Goal: Task Accomplishment & Management: Use online tool/utility

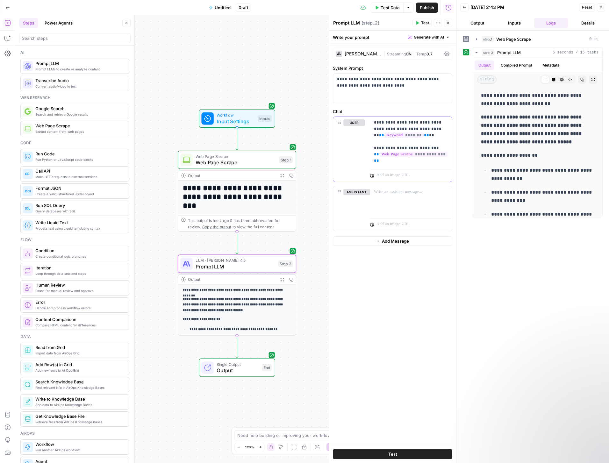
click at [394, 127] on p "**********" at bounding box center [411, 142] width 74 height 45
click at [383, 167] on div at bounding box center [411, 174] width 82 height 15
click at [388, 163] on p "**********" at bounding box center [411, 142] width 74 height 45
click at [398, 453] on button "Test" at bounding box center [393, 454] width 120 height 10
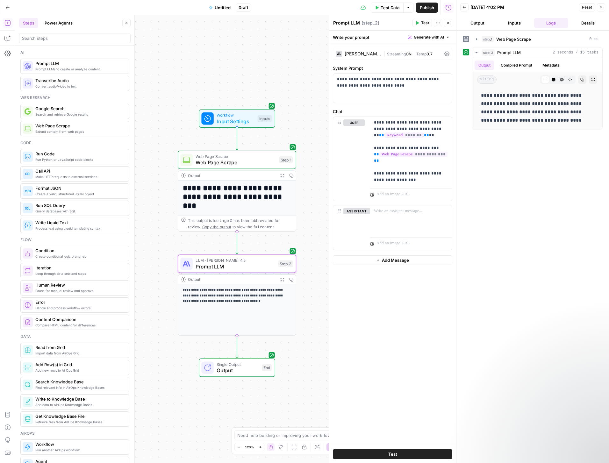
click at [428, 10] on span "Publish" at bounding box center [427, 7] width 14 height 6
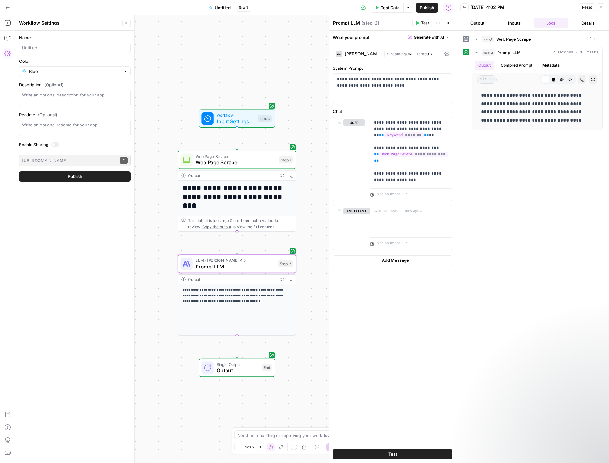
click at [62, 43] on div at bounding box center [75, 48] width 112 height 10
type input "Meta Description"
click at [73, 176] on span "Publish" at bounding box center [75, 176] width 14 height 6
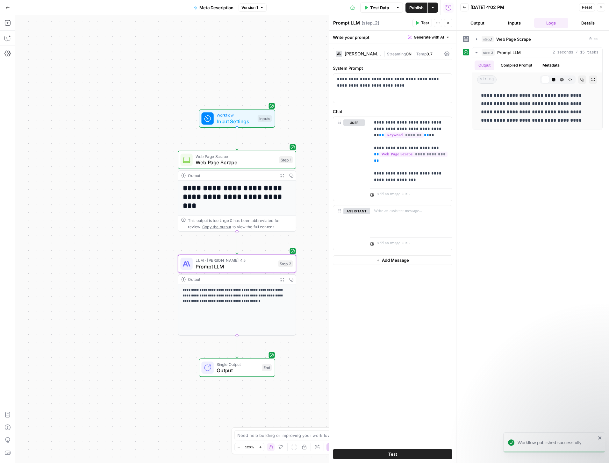
click at [603, 7] on icon "button" at bounding box center [601, 7] width 4 height 4
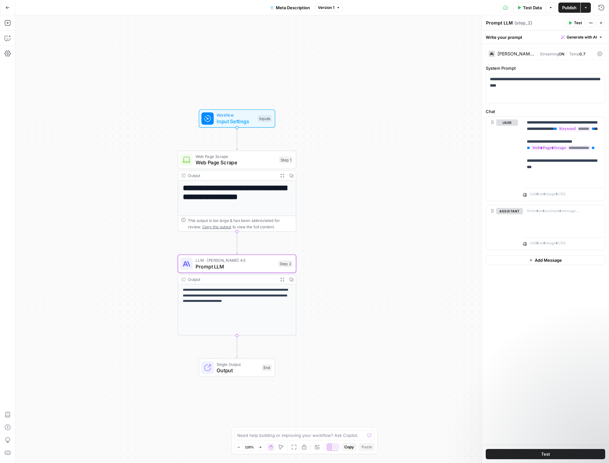
click at [587, 7] on icon "button" at bounding box center [586, 8] width 4 height 4
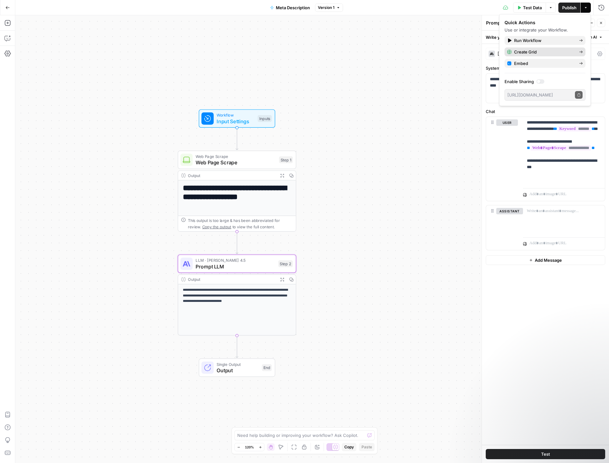
click at [528, 52] on span "Create Grid" at bounding box center [544, 52] width 60 height 6
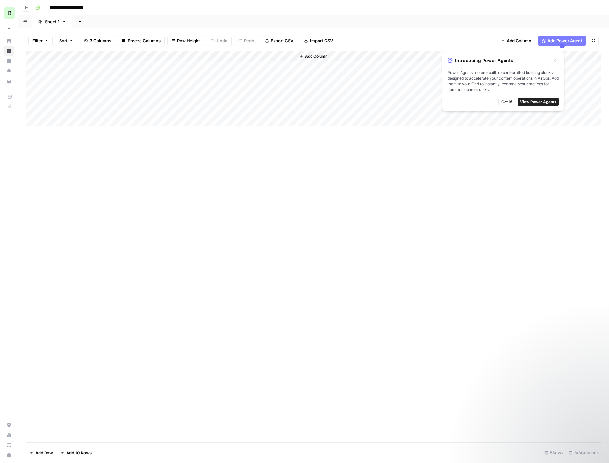
click at [541, 105] on button "View Power Agents" at bounding box center [538, 102] width 41 height 8
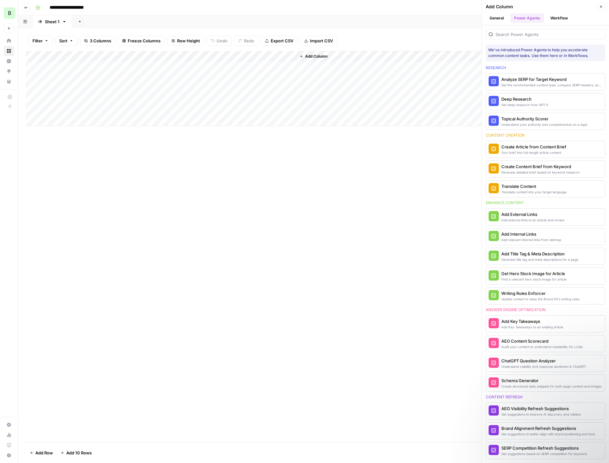
click at [601, 7] on icon "button" at bounding box center [601, 7] width 4 height 4
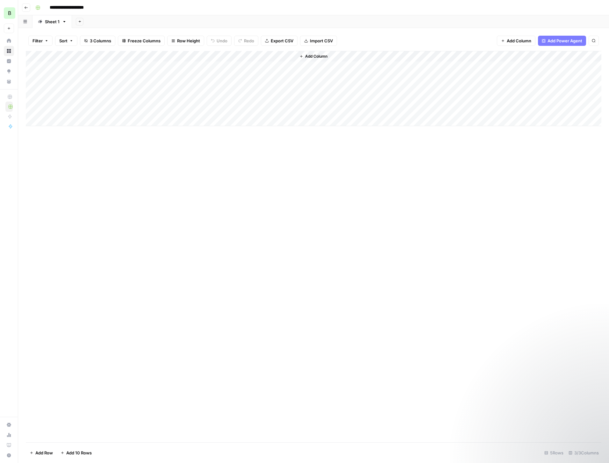
click at [279, 65] on div "Add Column" at bounding box center [314, 88] width 576 height 75
click at [281, 56] on div "Add Column" at bounding box center [314, 88] width 576 height 75
click at [256, 110] on span "Configure Inputs" at bounding box center [272, 110] width 56 height 6
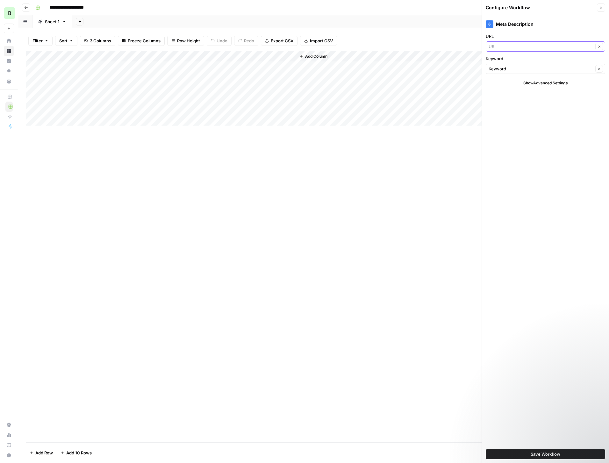
click at [529, 44] on input "URL" at bounding box center [541, 46] width 105 height 6
type input "URL"
click at [539, 29] on div "Meta Description" at bounding box center [546, 22] width 120 height 14
click at [531, 66] on input "Keyword" at bounding box center [541, 69] width 105 height 6
type input "Keyword"
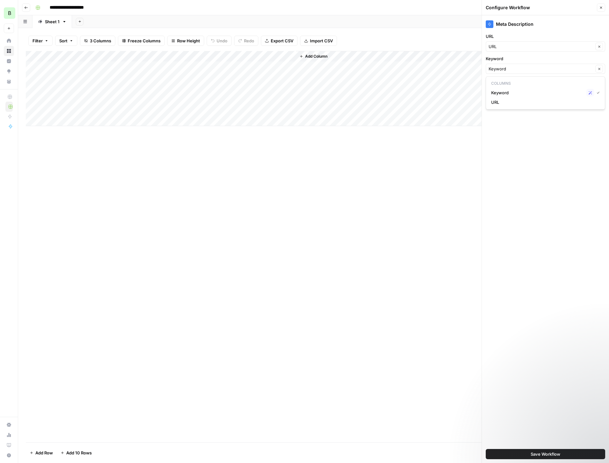
click at [549, 120] on div "Meta Description URL URL Clear Keyword Keyword Clear Show Advanced Settings Sav…" at bounding box center [545, 239] width 127 height 448
click at [550, 84] on span "Show Advanced Settings" at bounding box center [546, 83] width 45 height 6
click at [550, 84] on span "Hide Advanced Settings" at bounding box center [545, 83] width 43 height 6
click at [598, 7] on button "Close" at bounding box center [601, 8] width 8 height 8
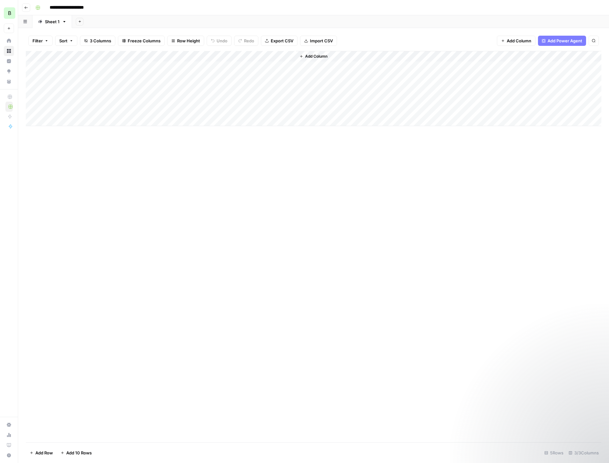
click at [95, 65] on div "Add Column" at bounding box center [314, 88] width 576 height 75
click at [95, 67] on div "Add Column" at bounding box center [314, 88] width 576 height 75
click at [95, 67] on textarea at bounding box center [99, 67] width 102 height 9
type textarea "**********"
click at [181, 69] on div "Add Column" at bounding box center [314, 88] width 576 height 75
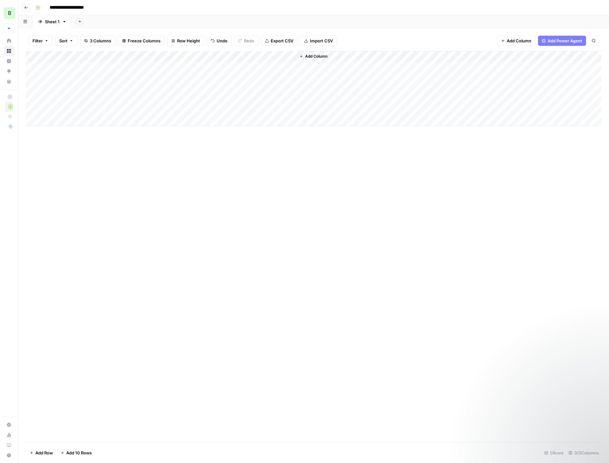
click at [181, 69] on div "Add Column" at bounding box center [314, 88] width 576 height 75
type textarea "**********"
click at [262, 66] on div "Add Column" at bounding box center [314, 88] width 576 height 75
click at [280, 66] on div "Add Column" at bounding box center [314, 88] width 576 height 75
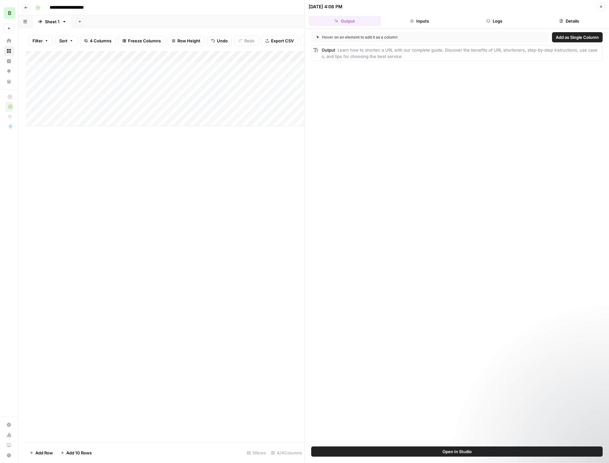
click at [424, 24] on button "Inputs" at bounding box center [420, 21] width 72 height 10
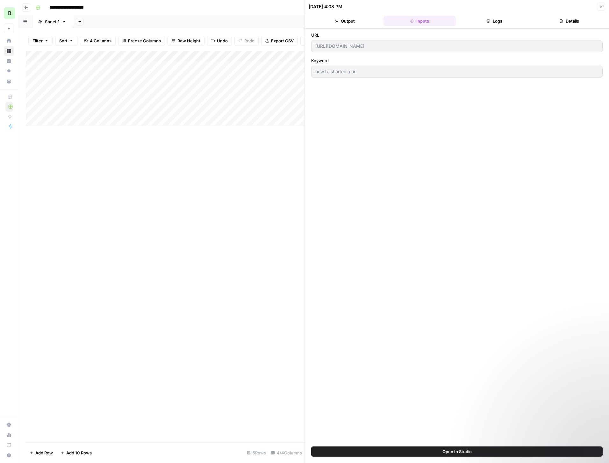
click at [344, 20] on button "Output" at bounding box center [345, 21] width 72 height 10
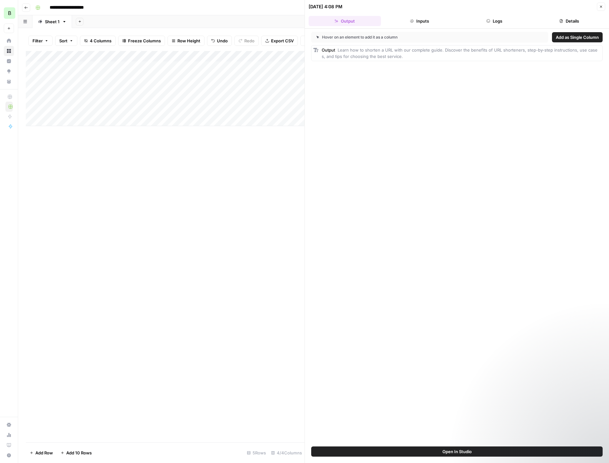
click at [601, 7] on icon "button" at bounding box center [601, 7] width 2 height 2
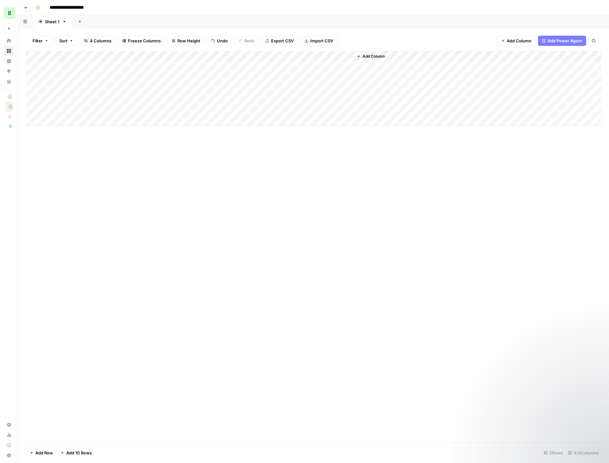
click at [318, 67] on div "Add Column" at bounding box center [314, 88] width 576 height 75
click at [318, 67] on textarea "**********" at bounding box center [358, 74] width 127 height 22
click at [321, 180] on div "Add Column" at bounding box center [314, 247] width 576 height 392
click at [248, 64] on div "Add Column" at bounding box center [314, 88] width 576 height 75
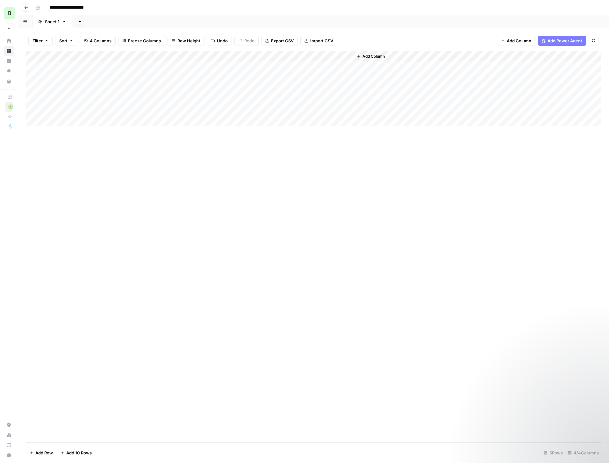
click at [255, 68] on div "Add Column" at bounding box center [314, 88] width 576 height 75
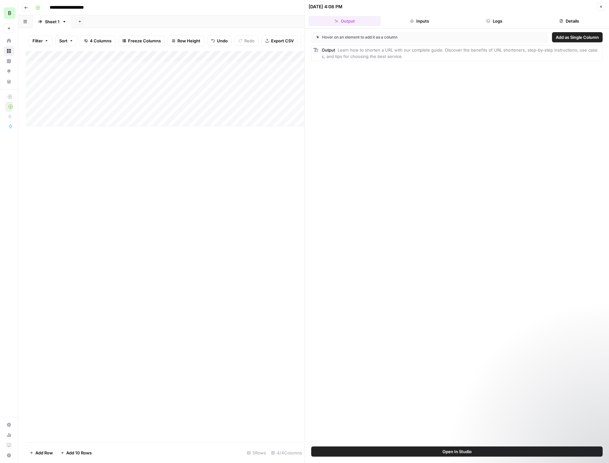
click at [267, 137] on div "Add Column" at bounding box center [165, 247] width 279 height 392
click at [238, 169] on div "Add Column" at bounding box center [165, 247] width 279 height 392
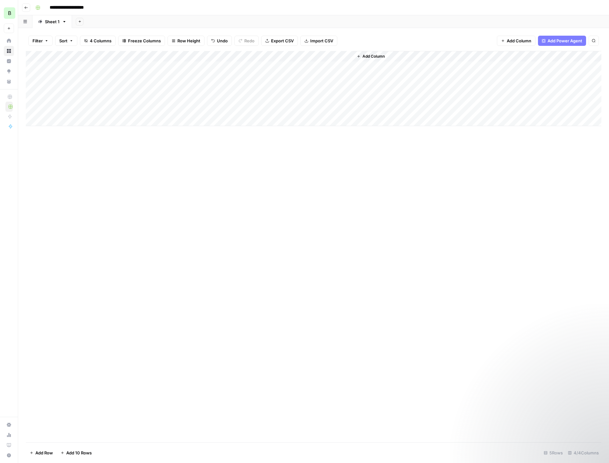
click at [133, 203] on div "Add Column" at bounding box center [314, 247] width 576 height 392
click at [133, 184] on div "Add Column" at bounding box center [314, 247] width 576 height 392
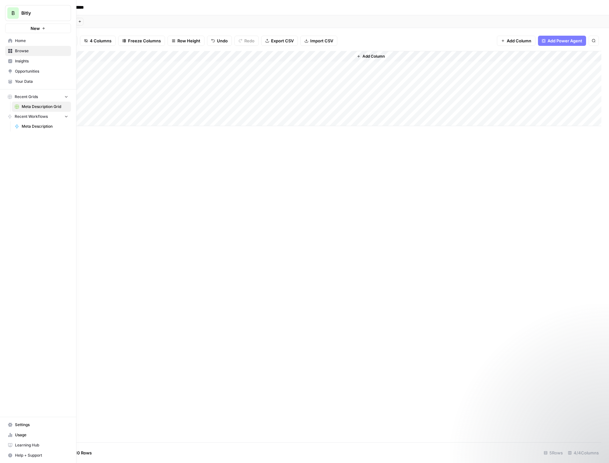
click at [21, 50] on span "Browse" at bounding box center [41, 51] width 53 height 6
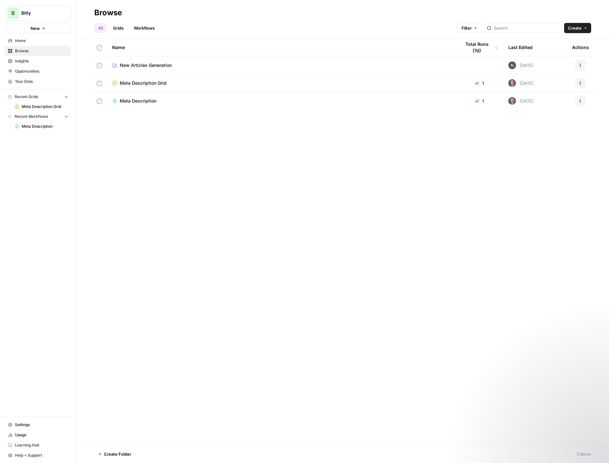
click at [202, 98] on div "Meta Description" at bounding box center [281, 101] width 338 height 6
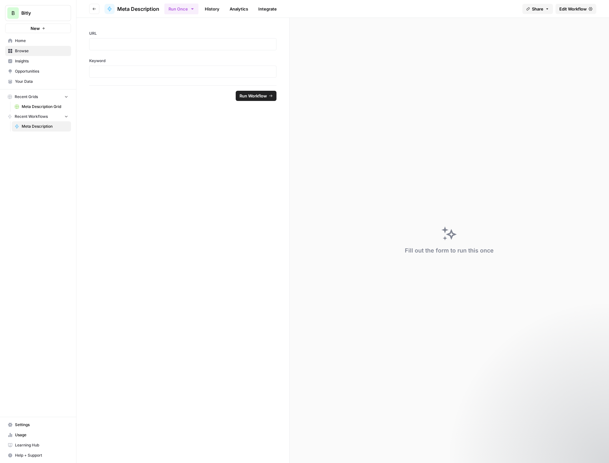
click at [575, 9] on span "Edit Workflow" at bounding box center [573, 9] width 27 height 6
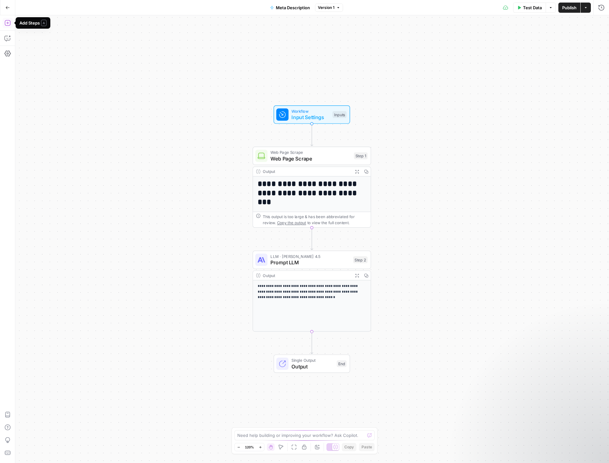
click at [7, 22] on icon "button" at bounding box center [7, 23] width 6 height 6
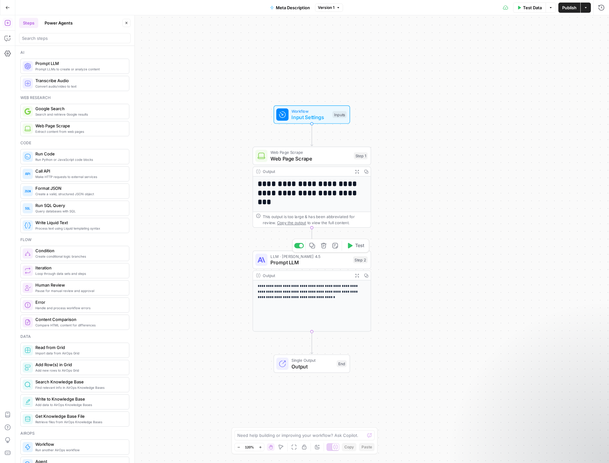
click at [327, 264] on span "Prompt LLM" at bounding box center [311, 263] width 80 height 8
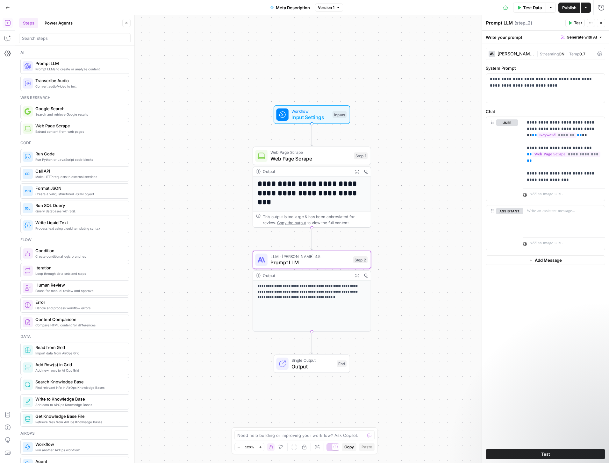
click at [509, 22] on textarea "Prompt LLM" at bounding box center [499, 23] width 27 height 6
click at [499, 21] on textarea "Prompt LLM" at bounding box center [499, 23] width 27 height 6
type textarea "Meta Description"
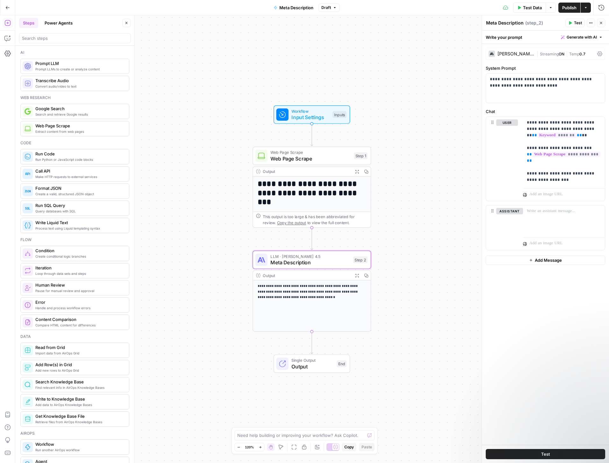
click at [65, 195] on span "Create a valid, structured JSON object" at bounding box center [79, 194] width 89 height 5
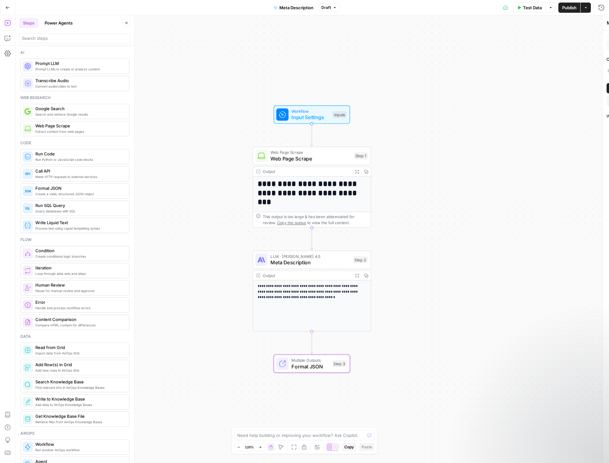
type textarea "Format JSON"
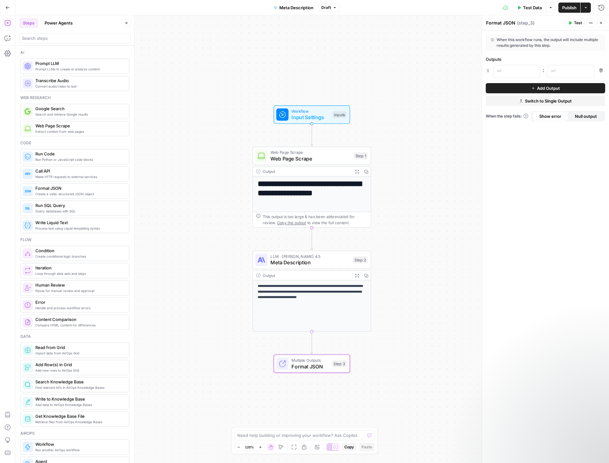
click at [195, 81] on div "**********" at bounding box center [312, 239] width 594 height 448
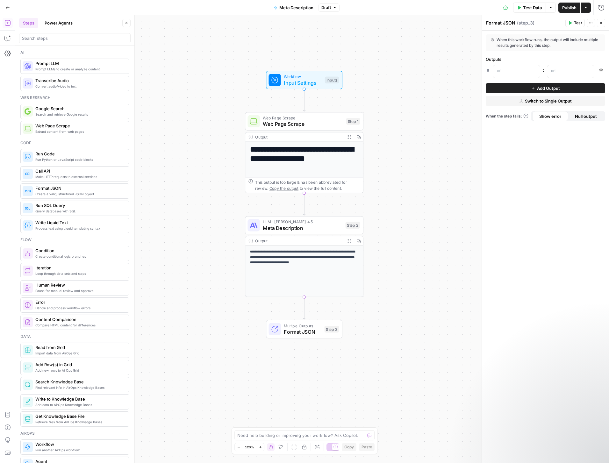
click at [329, 8] on span "Draft" at bounding box center [327, 8] width 10 height 6
click at [360, 42] on div "33 minutes ago by [PERSON_NAME]" at bounding box center [372, 44] width 97 height 6
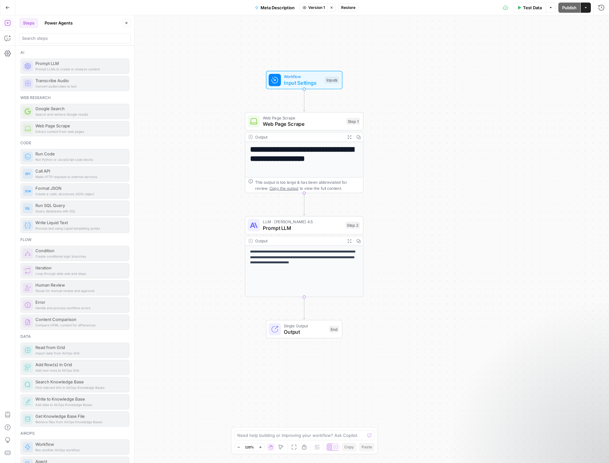
click at [321, 223] on span "LLM · [PERSON_NAME] 4.5" at bounding box center [303, 222] width 80 height 6
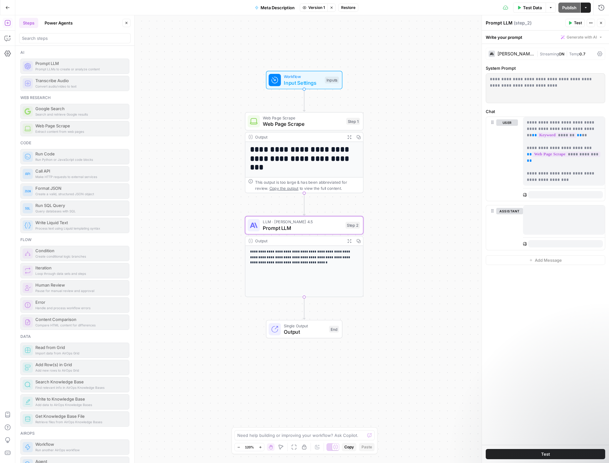
click at [503, 20] on div "Prompt LLM ( step_2 )" at bounding box center [525, 23] width 78 height 6
click at [500, 22] on div "Prompt LLM ( step_2 )" at bounding box center [525, 23] width 78 height 6
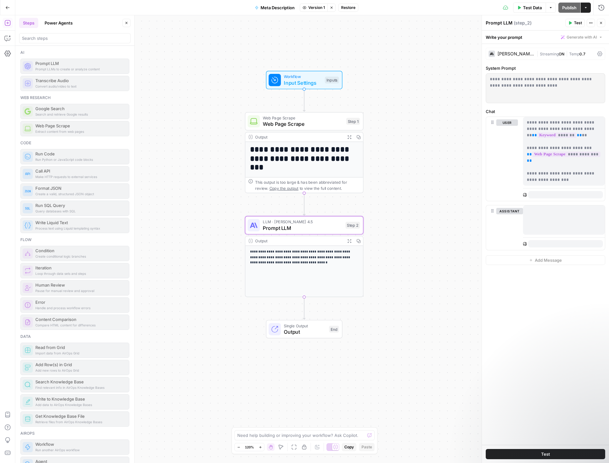
click at [348, 8] on span "Restore" at bounding box center [348, 8] width 14 height 6
click at [279, 75] on span "Restore" at bounding box center [283, 73] width 17 height 6
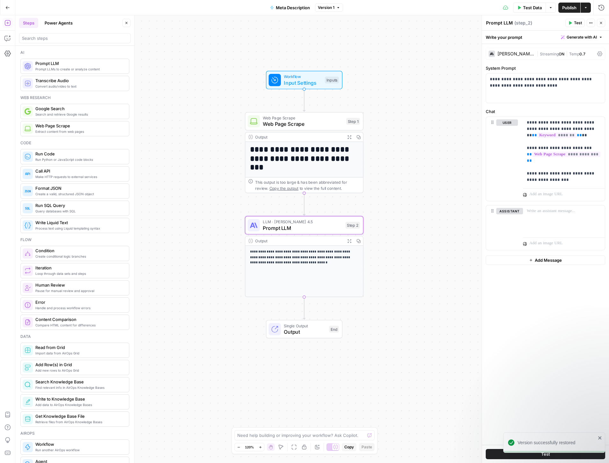
click at [506, 26] on textarea "Prompt LLM" at bounding box center [499, 23] width 27 height 6
click at [506, 24] on textarea "Prompt LLM" at bounding box center [499, 23] width 27 height 6
type textarea "Meta Description"
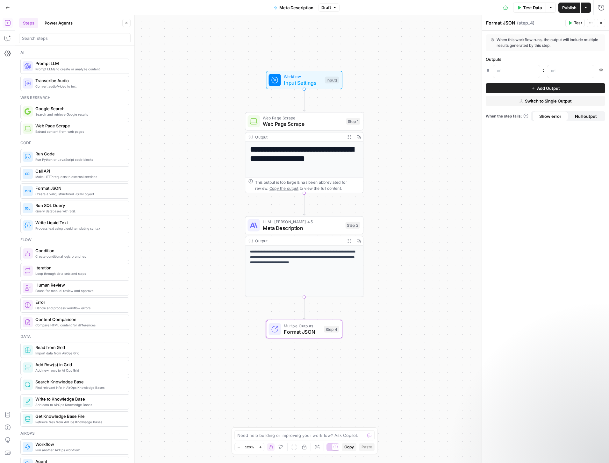
click at [501, 23] on textarea "Format JSON" at bounding box center [500, 23] width 29 height 6
type textarea "Multiple Columns"
click at [516, 72] on p at bounding box center [511, 71] width 29 height 6
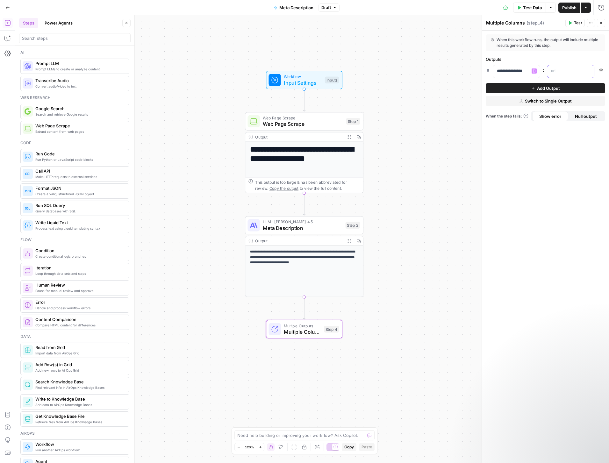
click at [582, 72] on div at bounding box center [565, 71] width 37 height 12
click at [589, 72] on icon "button" at bounding box center [588, 70] width 3 height 3
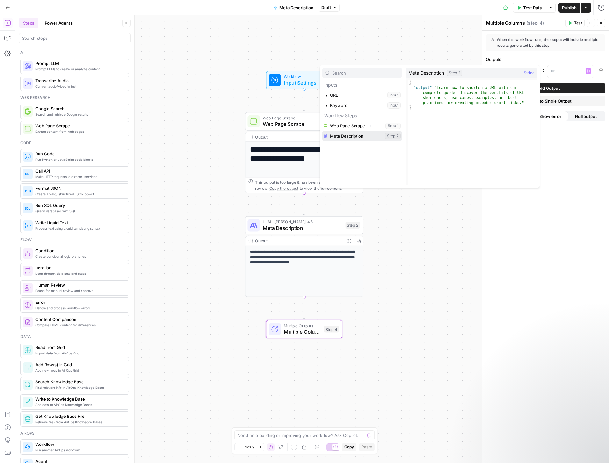
click at [352, 137] on button "Select variable Meta Description" at bounding box center [362, 136] width 80 height 10
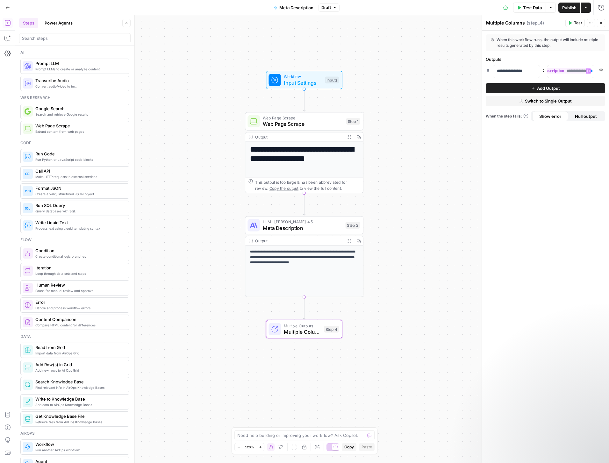
scroll to position [0, 33]
click at [529, 89] on button "Add Output" at bounding box center [546, 88] width 120 height 10
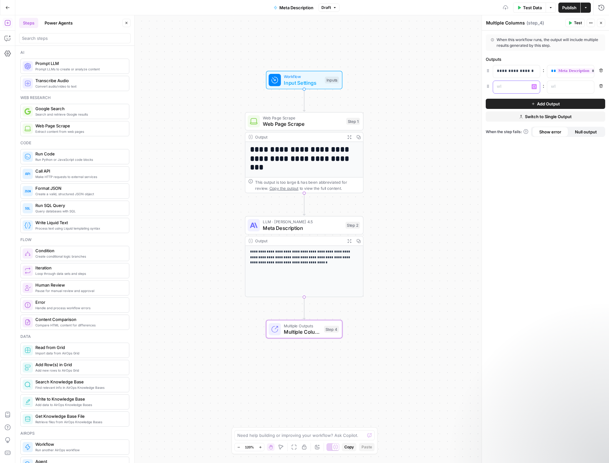
click at [507, 87] on p at bounding box center [511, 86] width 29 height 6
click at [582, 88] on div at bounding box center [565, 87] width 37 height 12
click at [589, 87] on icon "button" at bounding box center [588, 86] width 3 height 3
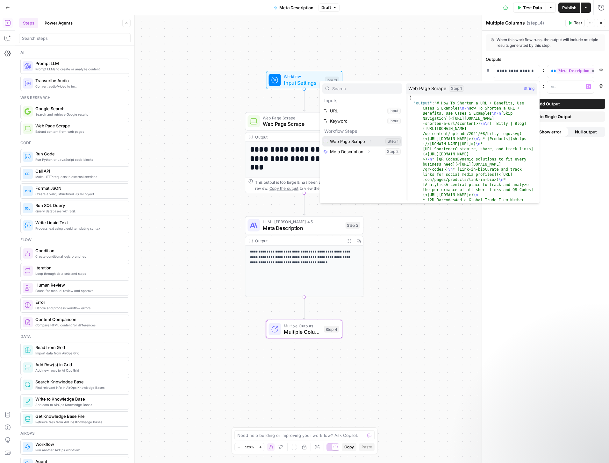
click at [349, 141] on button "Select variable Web Page Scrape" at bounding box center [362, 141] width 80 height 10
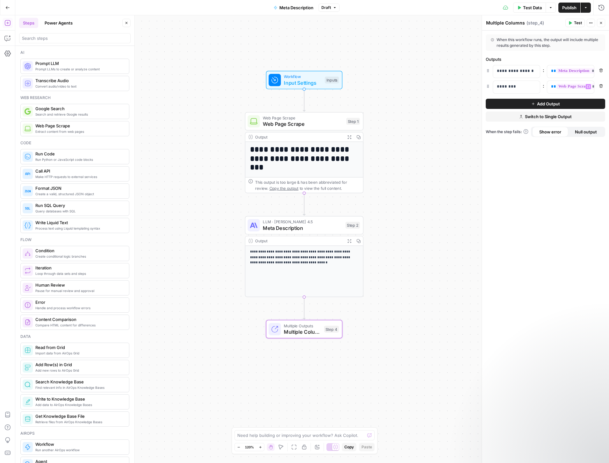
click at [571, 7] on span "Publish" at bounding box center [569, 7] width 14 height 6
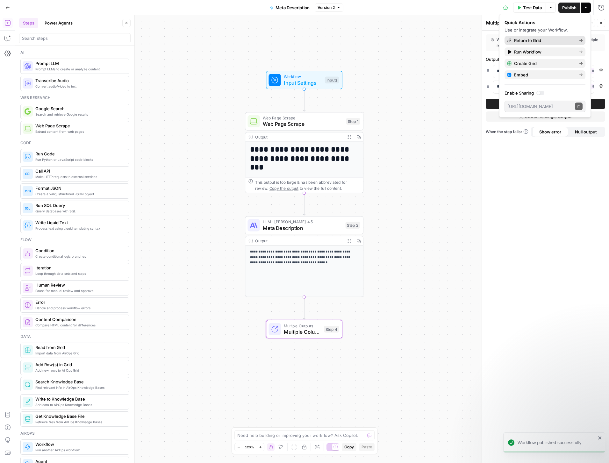
click at [541, 43] on span "Return to Grid" at bounding box center [544, 40] width 60 height 6
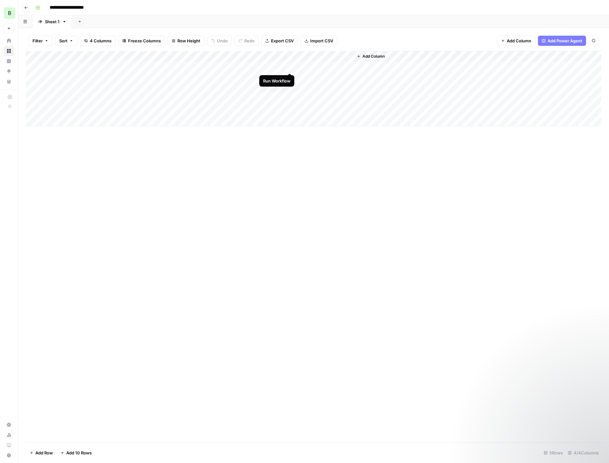
click at [290, 66] on div "Add Column" at bounding box center [314, 88] width 576 height 75
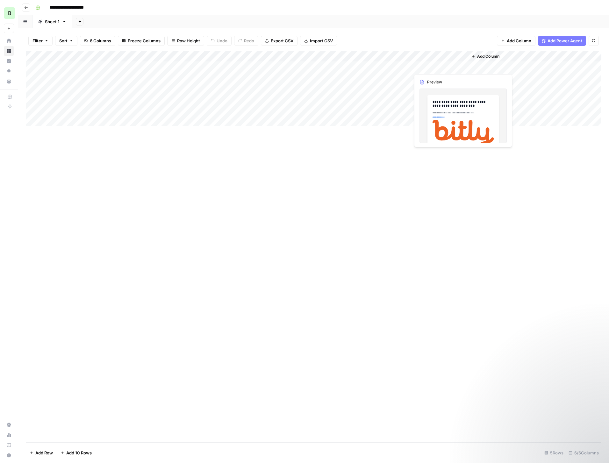
click at [432, 65] on div "Add Column" at bounding box center [314, 88] width 576 height 75
click at [386, 160] on div "Add Column" at bounding box center [314, 247] width 576 height 392
click at [153, 154] on div "Add Column" at bounding box center [314, 247] width 576 height 392
click at [26, 7] on icon "button" at bounding box center [26, 8] width 4 height 4
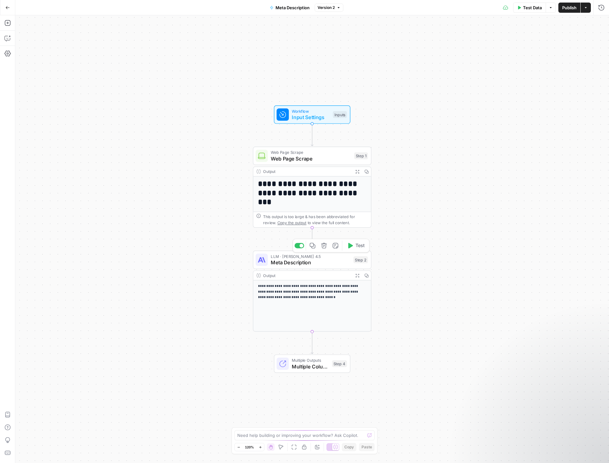
click at [334, 257] on span "LLM · [PERSON_NAME] 4.5" at bounding box center [311, 256] width 80 height 6
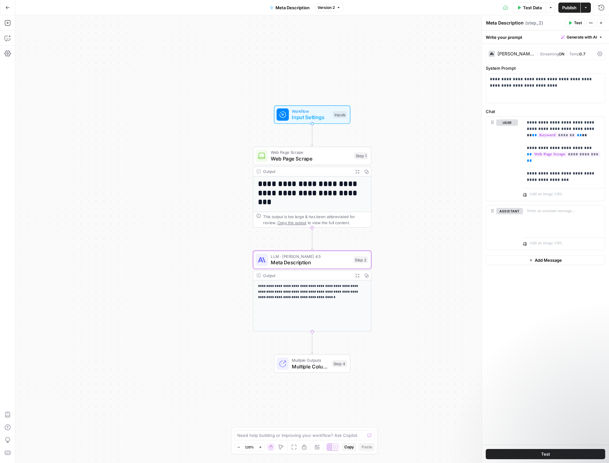
click at [567, 9] on span "Publish" at bounding box center [569, 7] width 14 height 6
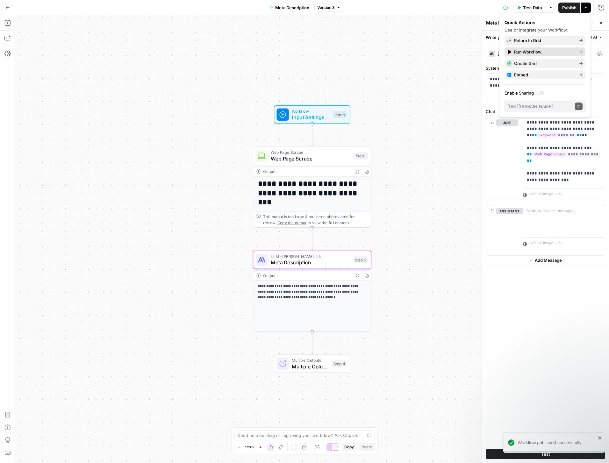
click at [522, 52] on span "Run Workflow" at bounding box center [544, 52] width 60 height 6
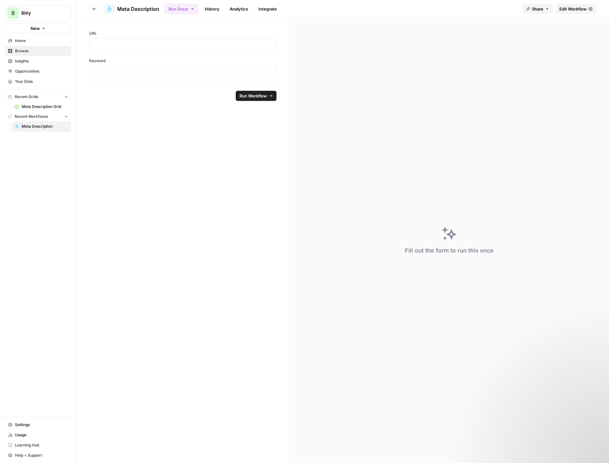
click at [17, 52] on span "Browse" at bounding box center [41, 51] width 53 height 6
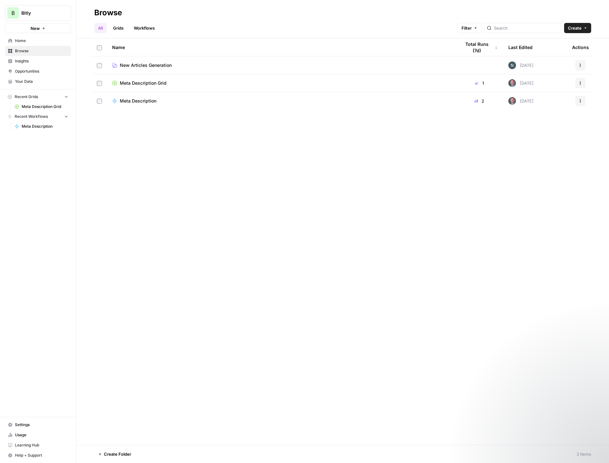
click at [26, 80] on span "Your Data" at bounding box center [41, 82] width 53 height 6
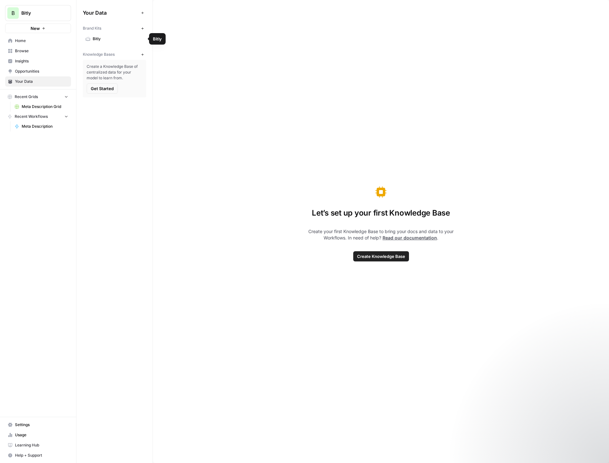
click at [113, 38] on span "Bitly" at bounding box center [118, 39] width 51 height 6
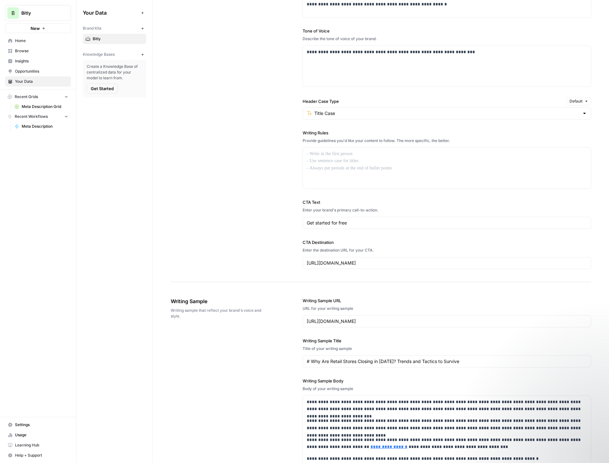
scroll to position [424, 0]
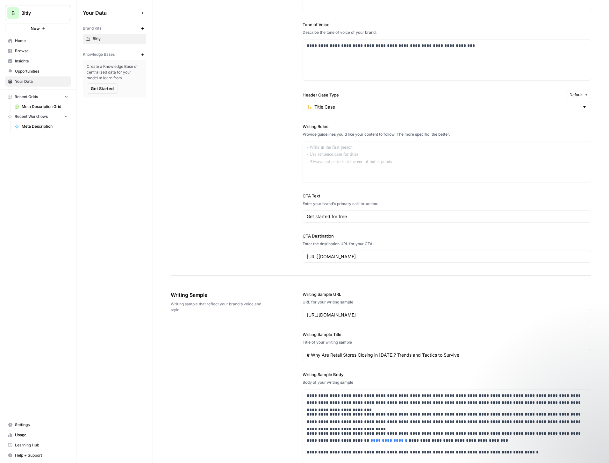
click at [29, 49] on span "Browse" at bounding box center [41, 51] width 53 height 6
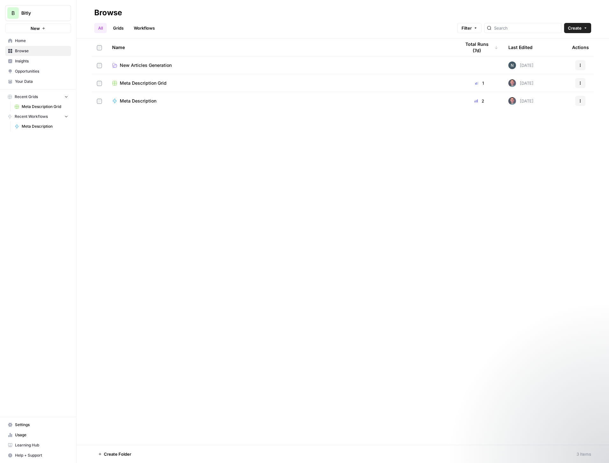
click at [202, 100] on div "Meta Description" at bounding box center [281, 101] width 338 height 6
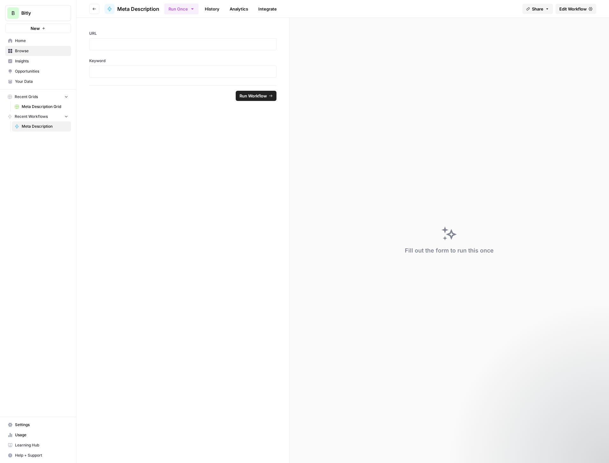
click at [582, 11] on span "Edit Workflow" at bounding box center [573, 9] width 27 height 6
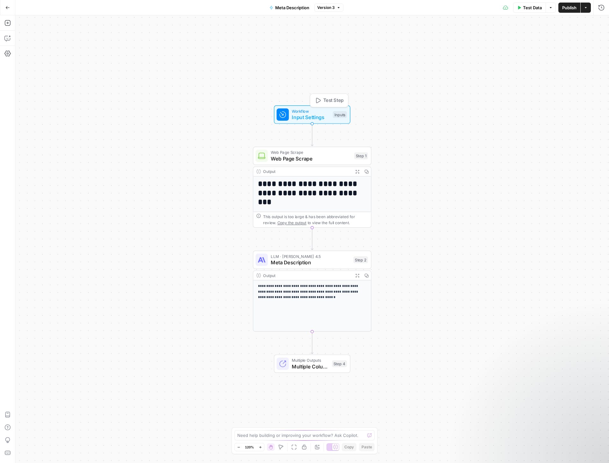
click at [311, 113] on span "Input Settings" at bounding box center [311, 117] width 38 height 8
click at [198, 117] on div "**********" at bounding box center [312, 239] width 594 height 448
click at [8, 55] on icon "button" at bounding box center [7, 54] width 6 height 6
click at [7, 41] on icon "button" at bounding box center [7, 38] width 6 height 6
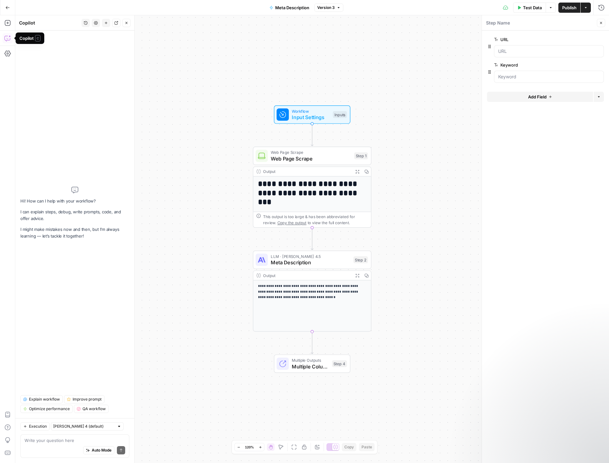
click at [7, 39] on icon "button" at bounding box center [7, 39] width 2 height 0
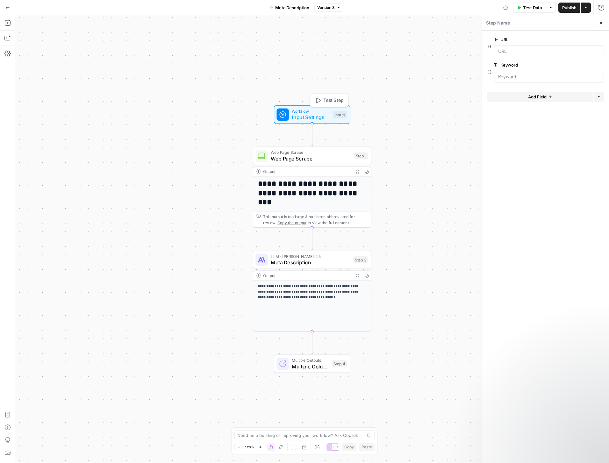
click at [308, 118] on span "Input Settings" at bounding box center [311, 117] width 38 height 8
click at [538, 98] on span "Add Field" at bounding box center [537, 97] width 18 height 6
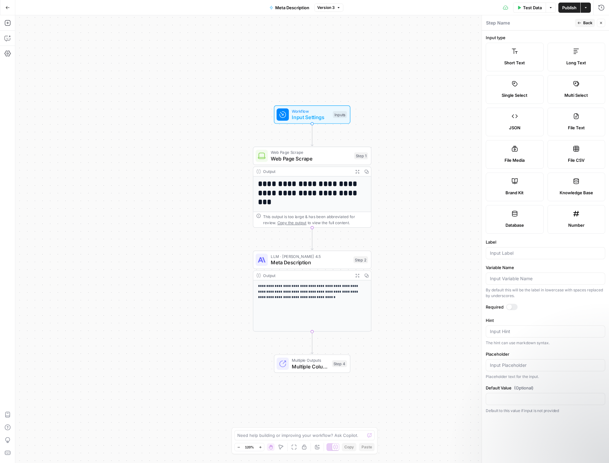
click at [518, 182] on label "Brand Kit" at bounding box center [515, 187] width 58 height 29
type input "Brand Kit"
type input "brand_kit"
click at [582, 22] on icon "button" at bounding box center [580, 23] width 4 height 4
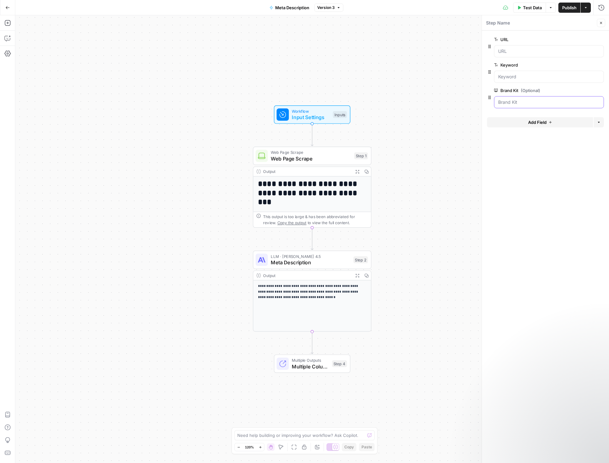
click at [533, 102] on Kit "Brand Kit (Optional)" at bounding box center [549, 102] width 102 height 6
click at [527, 102] on Kit "Brand Kit (Optional)" at bounding box center [549, 102] width 102 height 6
click at [580, 89] on span "edit field" at bounding box center [580, 90] width 14 height 5
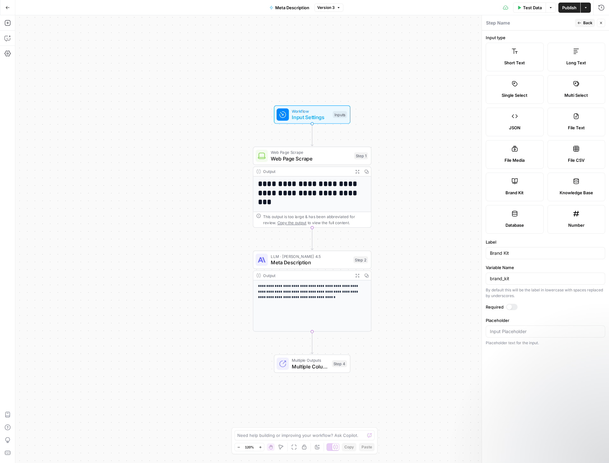
click at [520, 284] on div "brand_kit" at bounding box center [546, 279] width 120 height 12
click at [530, 257] on div "Brand Kit" at bounding box center [546, 253] width 120 height 12
click at [510, 330] on input "Placeholder" at bounding box center [545, 332] width 111 height 6
click at [510, 308] on div at bounding box center [509, 307] width 5 height 5
click at [510, 308] on div at bounding box center [511, 307] width 11 height 6
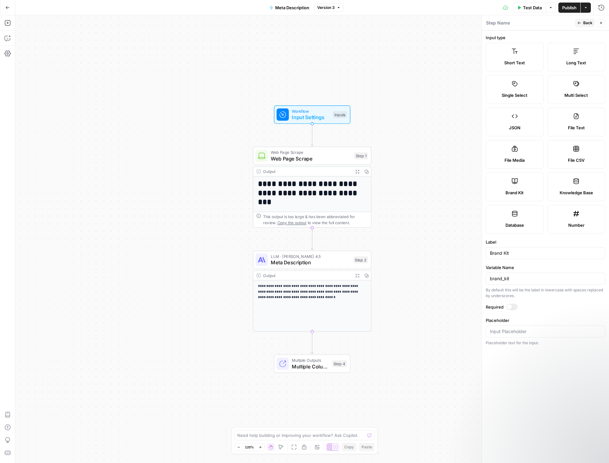
click at [513, 193] on span "Brand Kit" at bounding box center [515, 193] width 18 height 6
click at [589, 23] on span "Back" at bounding box center [587, 23] width 9 height 6
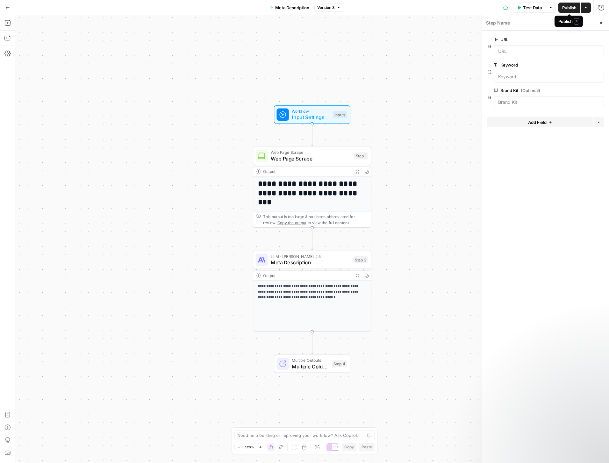
click at [569, 6] on span "Publish" at bounding box center [569, 7] width 14 height 6
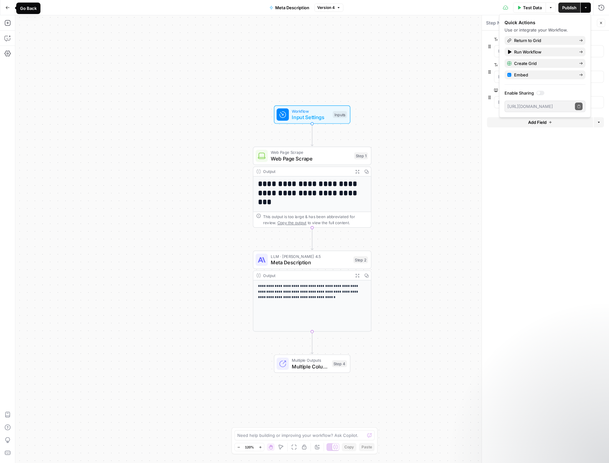
click at [8, 9] on icon "button" at bounding box center [7, 7] width 4 height 4
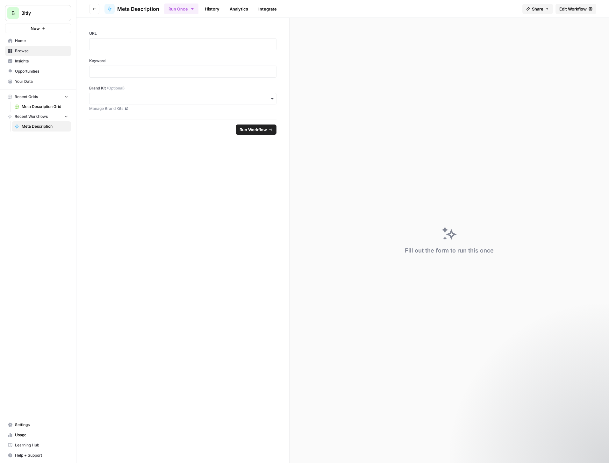
click at [27, 83] on span "Your Data" at bounding box center [41, 82] width 53 height 6
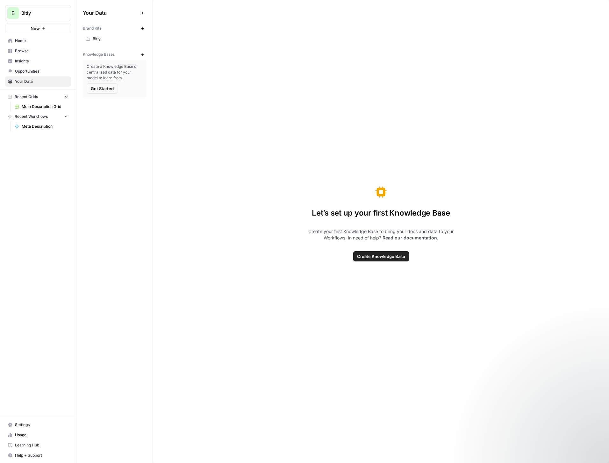
click at [111, 36] on span "Bitly" at bounding box center [118, 39] width 51 height 6
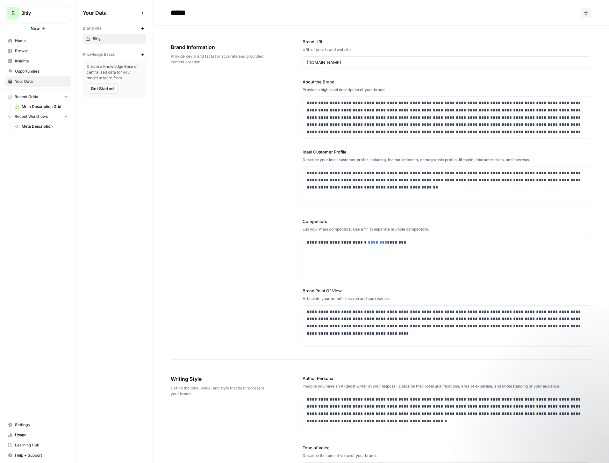
click at [588, 15] on button "Options" at bounding box center [586, 13] width 10 height 10
click at [409, 11] on div "*****" at bounding box center [375, 13] width 408 height 10
click at [23, 48] on span "Browse" at bounding box center [41, 51] width 53 height 6
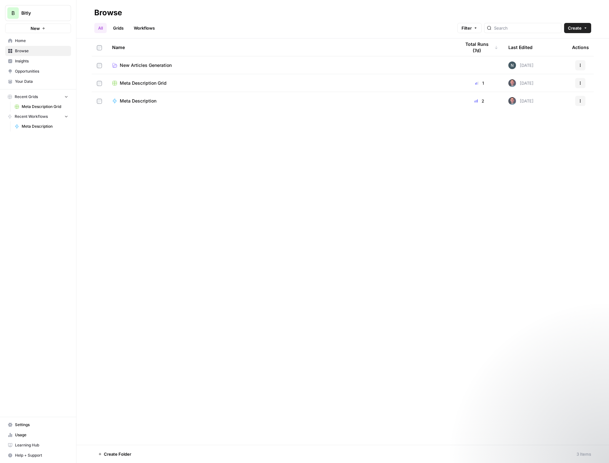
click at [192, 102] on div "Meta Description" at bounding box center [281, 101] width 338 height 6
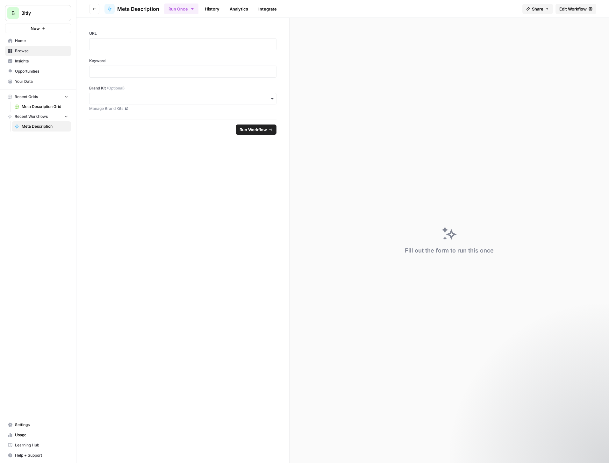
click at [277, 8] on link "Integrate" at bounding box center [268, 9] width 26 height 10
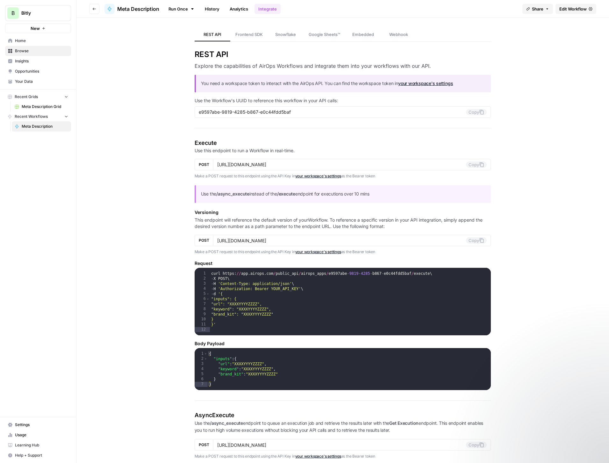
click at [166, 6] on link "Run Once" at bounding box center [181, 9] width 34 height 11
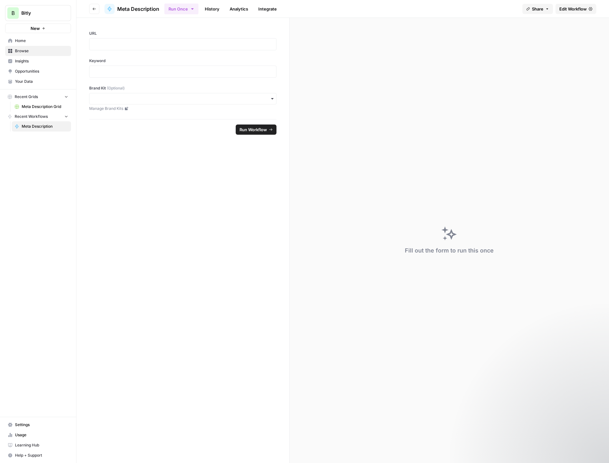
click at [590, 13] on link "Edit Workflow" at bounding box center [576, 9] width 41 height 10
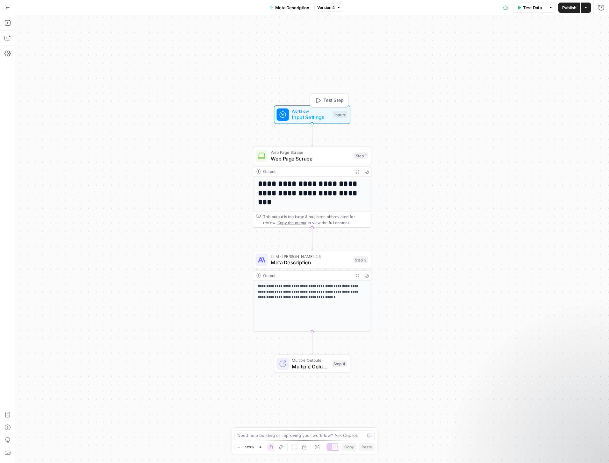
click at [318, 119] on span "Input Settings" at bounding box center [311, 117] width 38 height 8
click at [525, 101] on Kit "Brand Kit (Optional)" at bounding box center [549, 102] width 102 height 6
click at [585, 92] on span "edit field" at bounding box center [580, 90] width 14 height 5
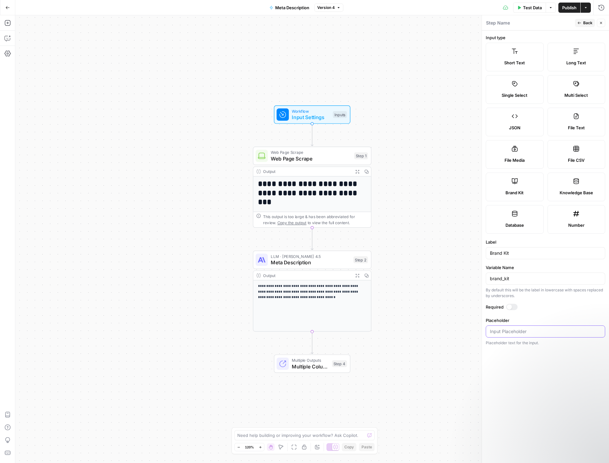
click at [506, 333] on input "Placeholder" at bounding box center [545, 332] width 111 height 6
type input "Bitly"
click at [561, 5] on button "Publish" at bounding box center [570, 8] width 22 height 10
click at [457, 28] on div "**********" at bounding box center [312, 239] width 594 height 448
click at [584, 23] on span "Back" at bounding box center [587, 23] width 9 height 6
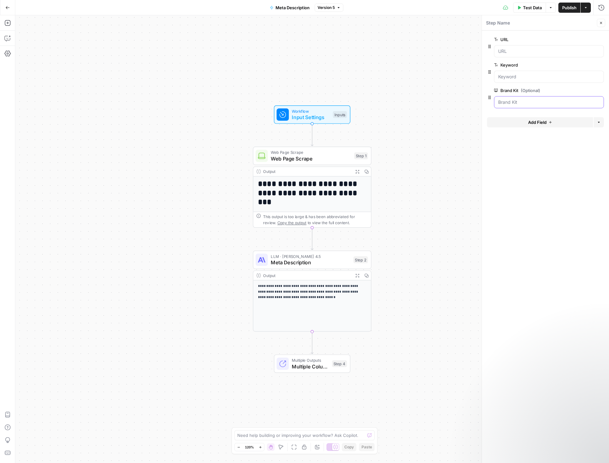
click at [524, 104] on Kit "Brand Kit (Optional)" at bounding box center [549, 102] width 102 height 6
click at [580, 92] on span "edit field" at bounding box center [580, 90] width 14 height 5
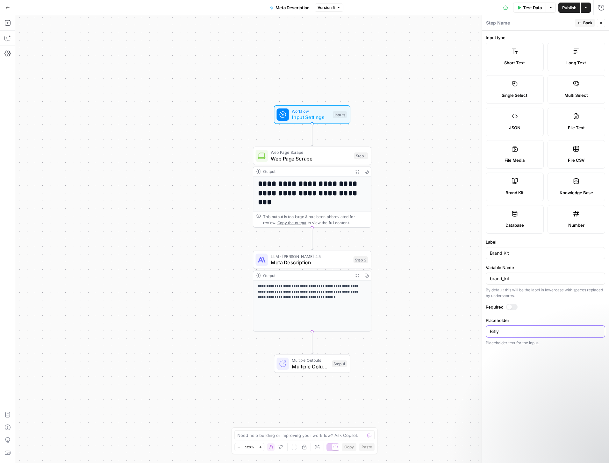
click at [514, 331] on input "Bitly" at bounding box center [545, 332] width 111 height 6
click at [511, 331] on input "Bitly" at bounding box center [545, 332] width 111 height 6
click at [532, 374] on form "Input type Short Text Long Text Single Select Multi Select JSON File Text File …" at bounding box center [545, 247] width 127 height 433
click at [529, 191] on div "Brand Kit" at bounding box center [514, 193] width 47 height 6
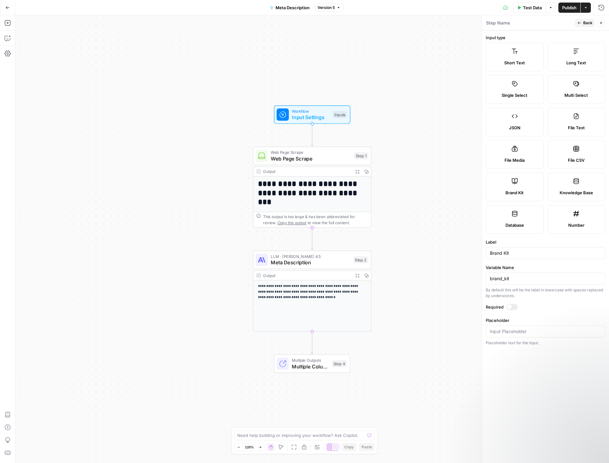
click at [570, 192] on span "Knowledge Base" at bounding box center [576, 193] width 33 height 6
click at [501, 184] on label "Brand Kit" at bounding box center [515, 187] width 58 height 29
click at [571, 6] on span "Publish" at bounding box center [569, 7] width 14 height 6
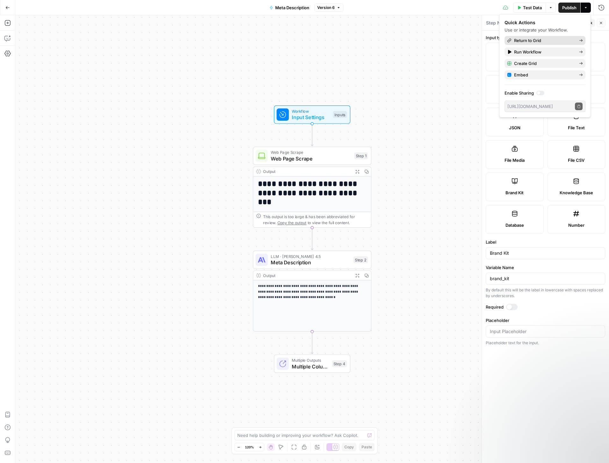
click at [529, 41] on span "Return to Grid" at bounding box center [544, 40] width 60 height 6
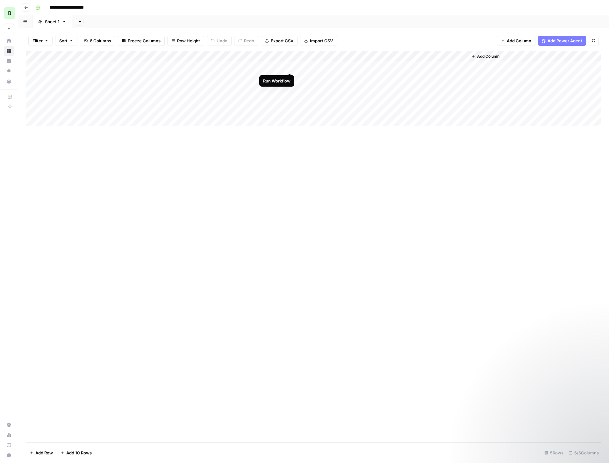
click at [290, 65] on div "Add Column" at bounding box center [314, 88] width 576 height 75
click at [369, 65] on div "Add Column" at bounding box center [314, 88] width 576 height 75
click at [302, 169] on div "Add Column" at bounding box center [314, 247] width 576 height 392
click at [259, 68] on div "Add Column" at bounding box center [314, 88] width 576 height 75
click at [280, 68] on div "Add Column" at bounding box center [314, 88] width 576 height 75
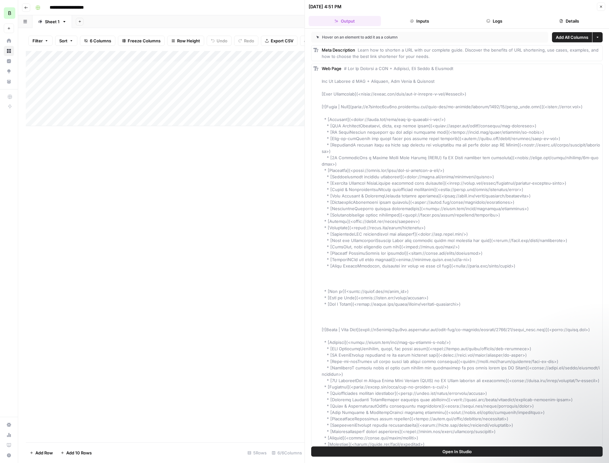
click at [423, 23] on button "Inputs" at bounding box center [420, 21] width 72 height 10
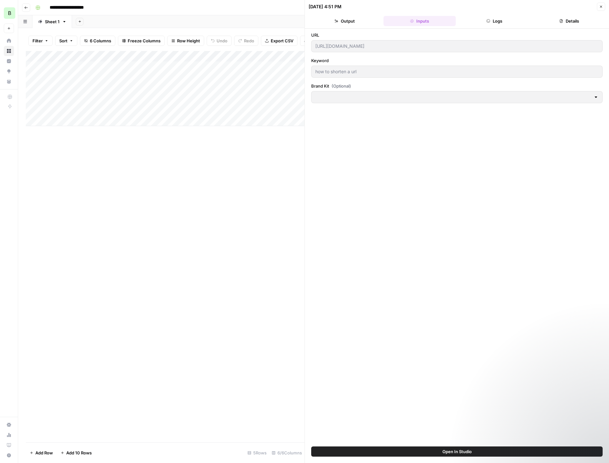
click at [595, 96] on div at bounding box center [596, 97] width 5 height 6
click at [343, 18] on button "Output" at bounding box center [345, 21] width 72 height 10
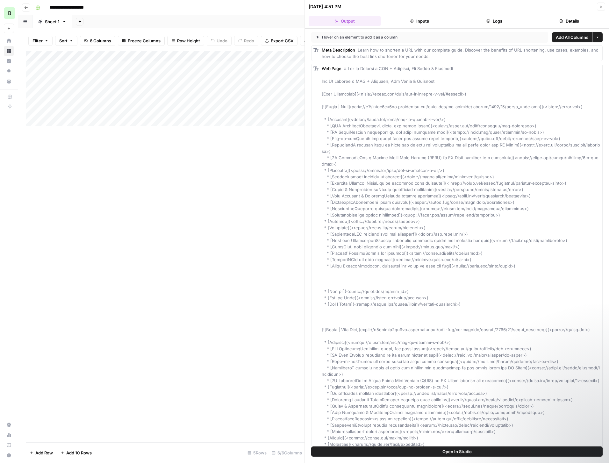
click at [227, 161] on div "Add Column" at bounding box center [165, 247] width 279 height 392
click at [599, 4] on button "Close" at bounding box center [601, 7] width 8 height 8
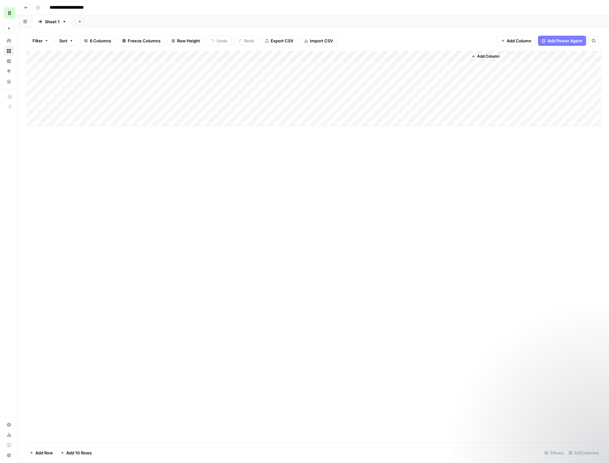
click at [27, 8] on icon "button" at bounding box center [26, 8] width 4 height 4
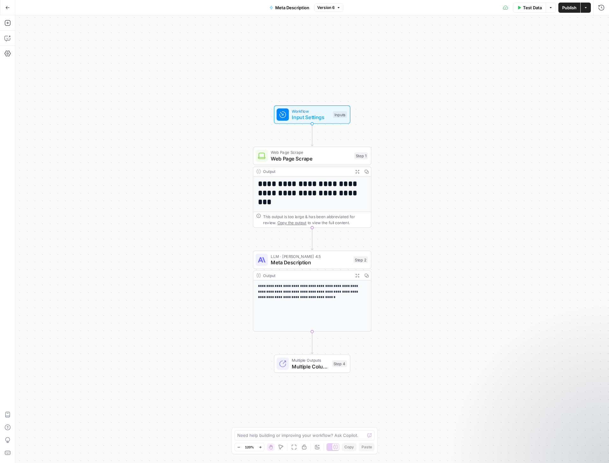
click at [304, 116] on span "Input Settings" at bounding box center [311, 117] width 38 height 8
click at [603, 91] on button "Delete group" at bounding box center [601, 91] width 8 height 8
click at [550, 97] on icon "button" at bounding box center [550, 97] width 3 height 3
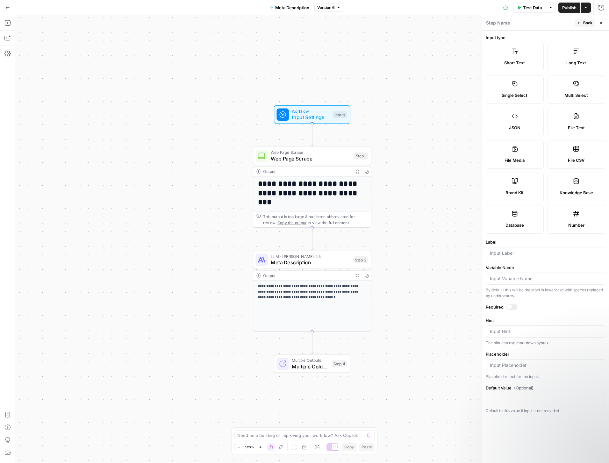
click at [509, 193] on span "Brand Kit" at bounding box center [515, 193] width 18 height 6
type input "Brand Kit"
type input "brand_kit"
click at [508, 306] on div at bounding box center [509, 307] width 5 height 5
click at [516, 306] on div at bounding box center [514, 307] width 5 height 5
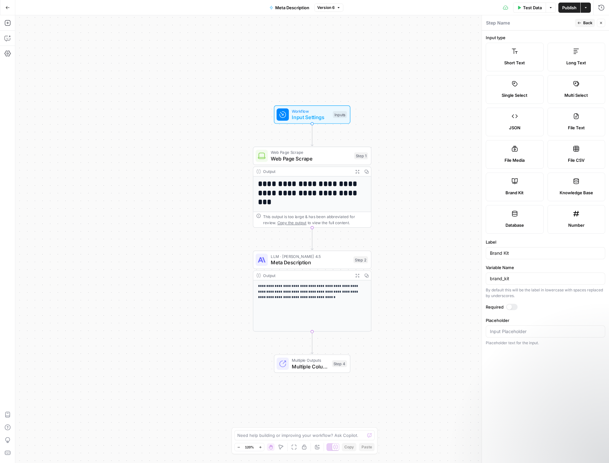
click at [587, 22] on span "Back" at bounding box center [587, 23] width 9 height 6
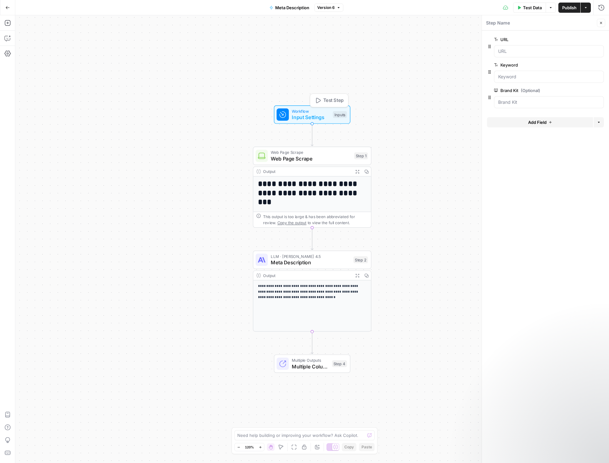
click at [330, 98] on span "Test Step" at bounding box center [333, 100] width 20 height 7
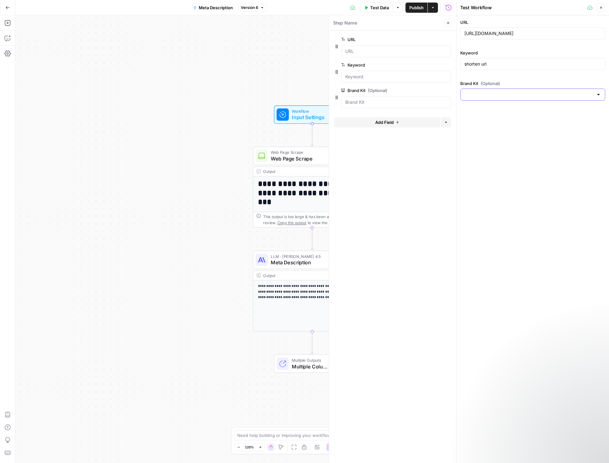
click at [518, 94] on input "Brand Kit (Optional)" at bounding box center [529, 94] width 129 height 6
click at [499, 117] on div "ID: 14046" at bounding box center [533, 117] width 134 height 6
type input "Bitly"
click at [416, 8] on span "Publish" at bounding box center [416, 7] width 14 height 6
click at [225, 149] on div "**********" at bounding box center [235, 239] width 441 height 448
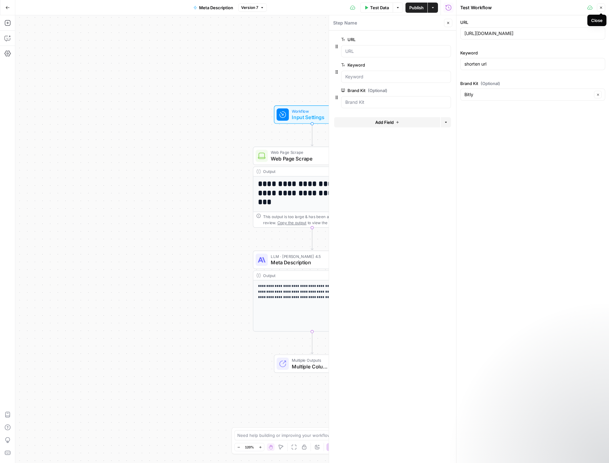
click at [602, 9] on icon "button" at bounding box center [601, 8] width 4 height 4
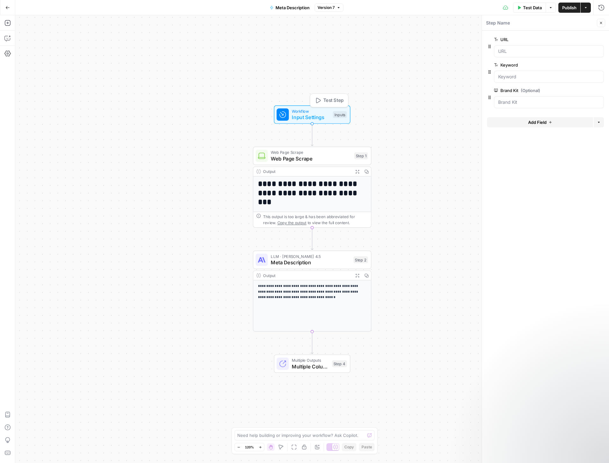
click at [330, 100] on span "Test Step" at bounding box center [333, 100] width 20 height 7
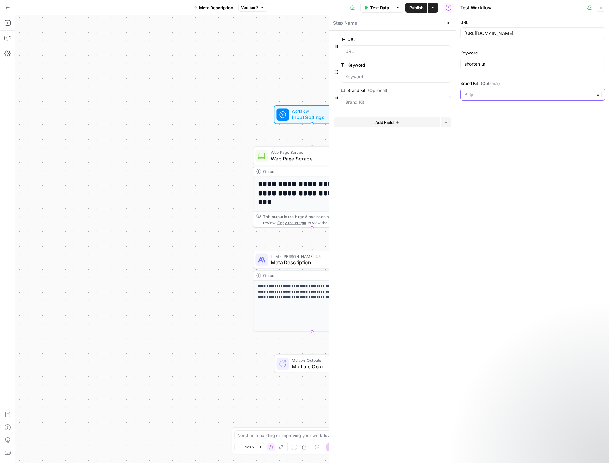
click at [516, 93] on input "Brand Kit (Optional)" at bounding box center [529, 94] width 128 height 6
click at [499, 113] on span "Bitly" at bounding box center [529, 110] width 126 height 6
type input "Bitly"
click at [600, 8] on icon "button" at bounding box center [601, 8] width 4 height 4
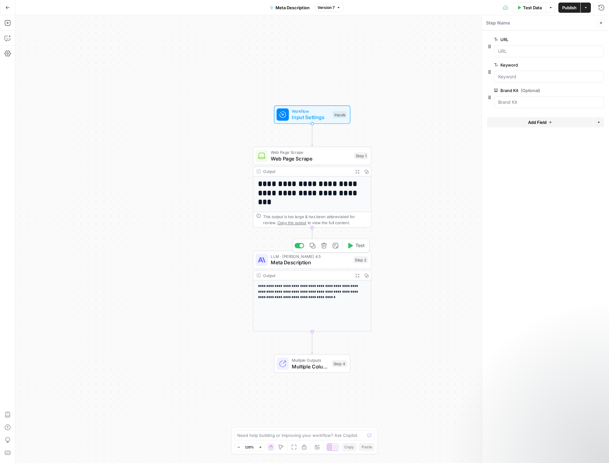
click at [326, 262] on span "Meta Description" at bounding box center [311, 263] width 80 height 8
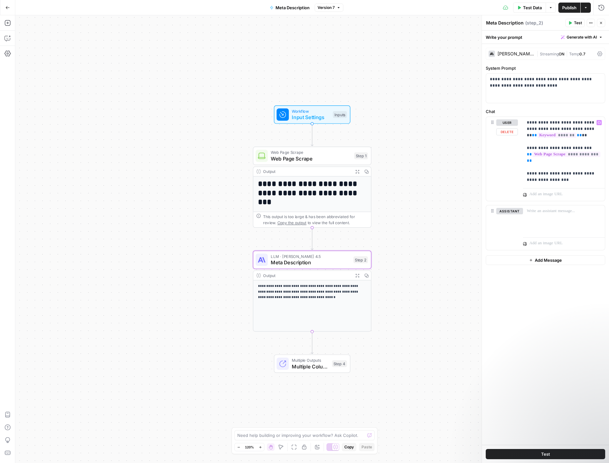
click at [551, 190] on div at bounding box center [564, 193] width 82 height 15
click at [552, 185] on div "**********" at bounding box center [564, 151] width 82 height 69
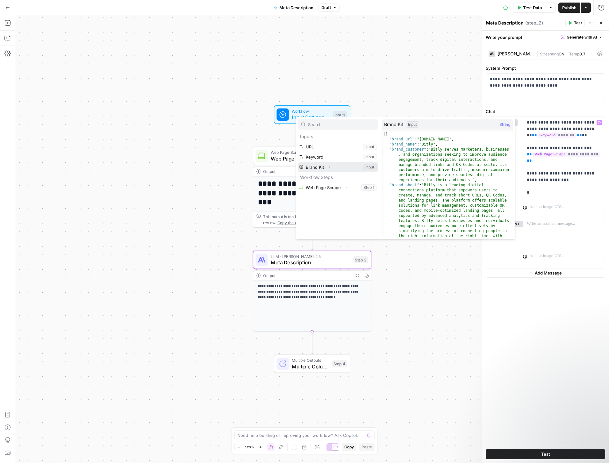
click at [329, 166] on icon "button" at bounding box center [330, 167] width 4 height 4
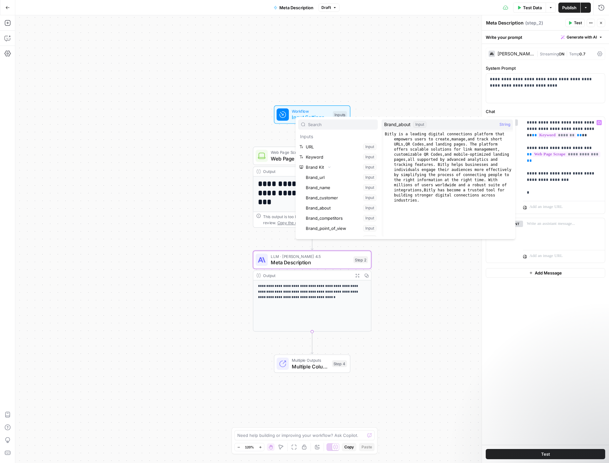
click at [175, 114] on div "**********" at bounding box center [312, 239] width 594 height 448
